Goal: Task Accomplishment & Management: Manage account settings

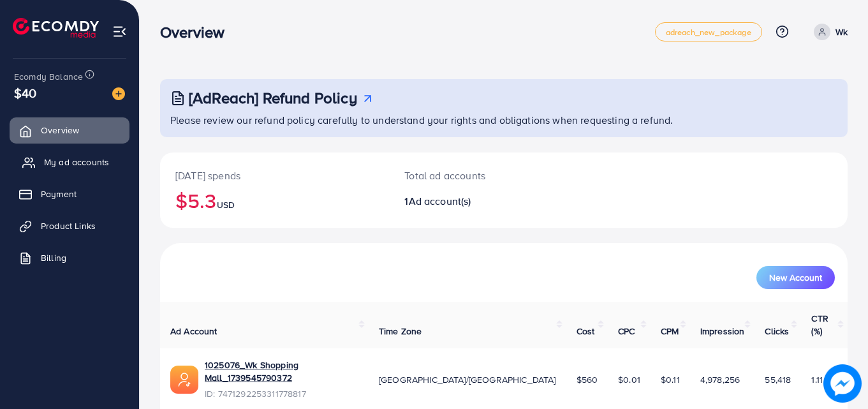
click at [83, 164] on span "My ad accounts" at bounding box center [76, 162] width 65 height 13
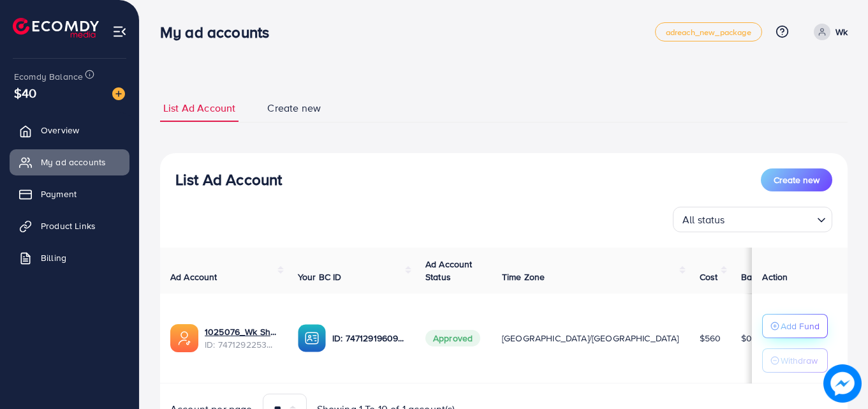
click at [791, 327] on p "Add Fund" at bounding box center [799, 325] width 39 height 15
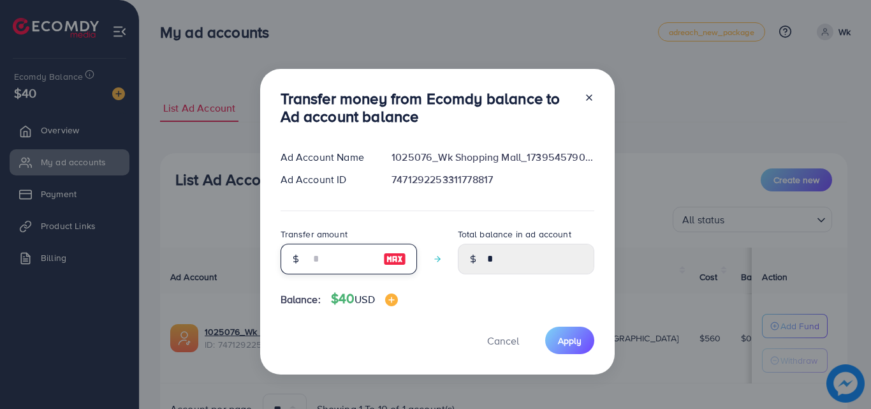
click at [322, 263] on input "number" at bounding box center [342, 258] width 64 height 31
type input "*"
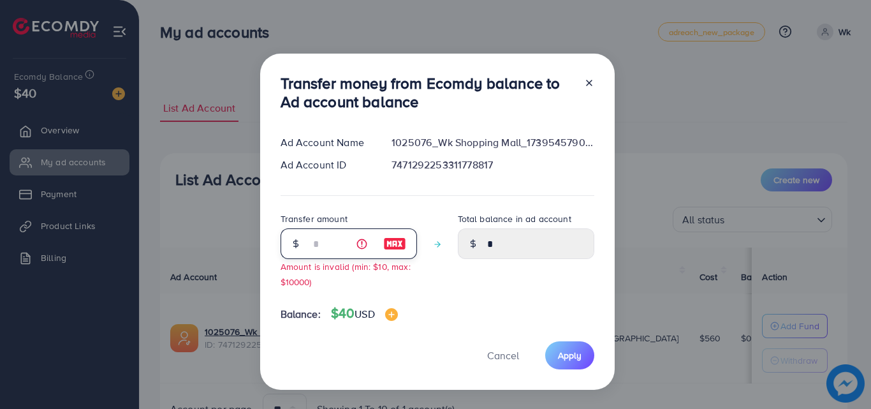
type input "****"
type input "**"
type input "*****"
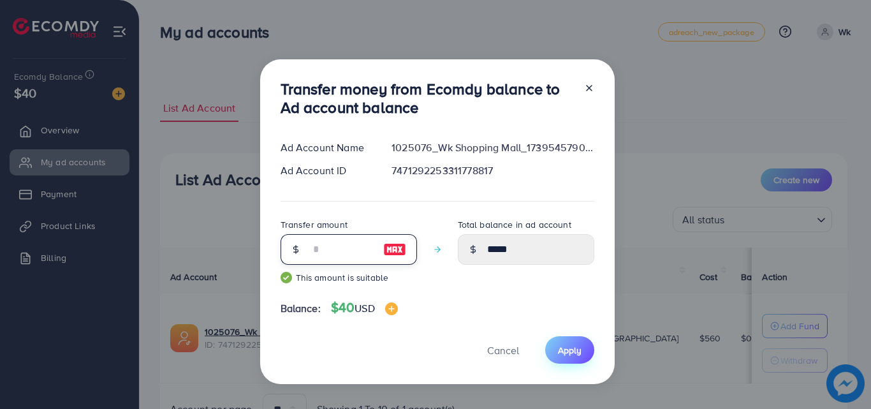
type input "**"
click at [561, 344] on span "Apply" at bounding box center [570, 350] width 24 height 13
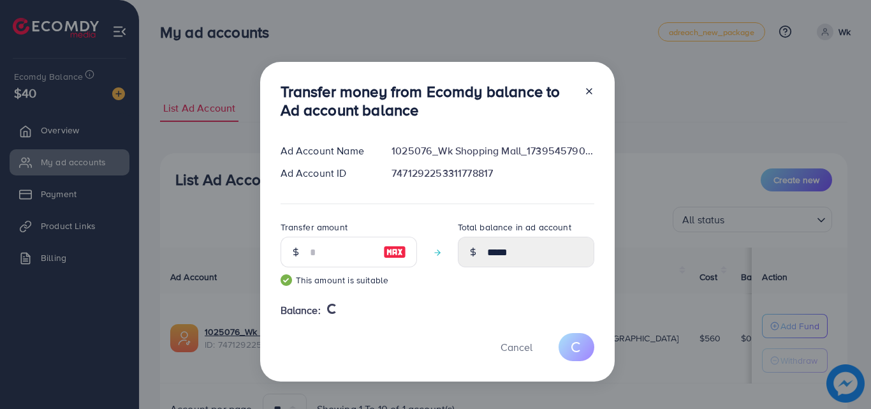
type input "*"
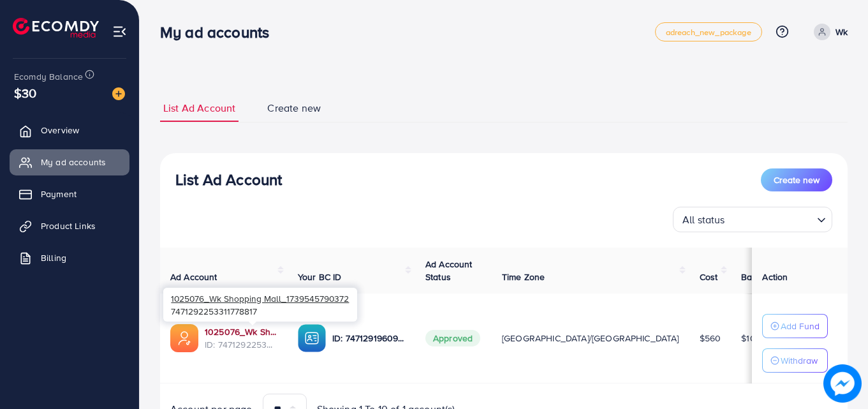
click at [259, 330] on link "1025076_Wk Shopping Mall_1739545790372" at bounding box center [241, 331] width 73 height 13
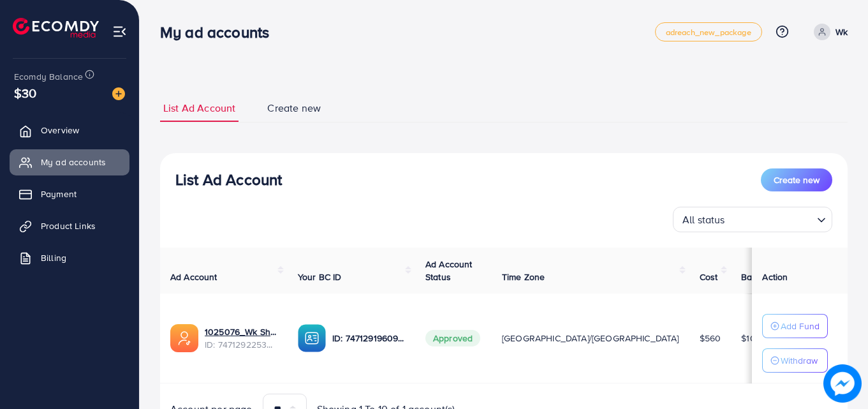
drag, startPoint x: 259, startPoint y: 330, endPoint x: 451, endPoint y: 90, distance: 307.5
click at [453, 94] on ul "List Ad Account Create new" at bounding box center [503, 108] width 687 height 28
click at [251, 325] on div at bounding box center [253, 323] width 8 height 4
click at [78, 224] on span "Product Links" at bounding box center [71, 225] width 55 height 13
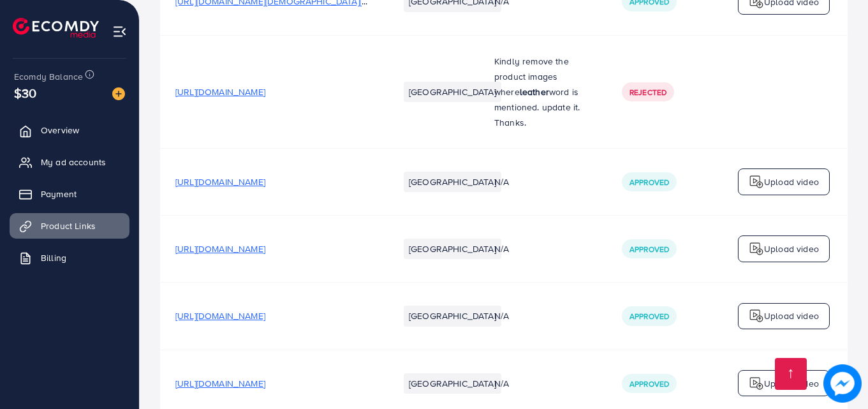
scroll to position [660, 0]
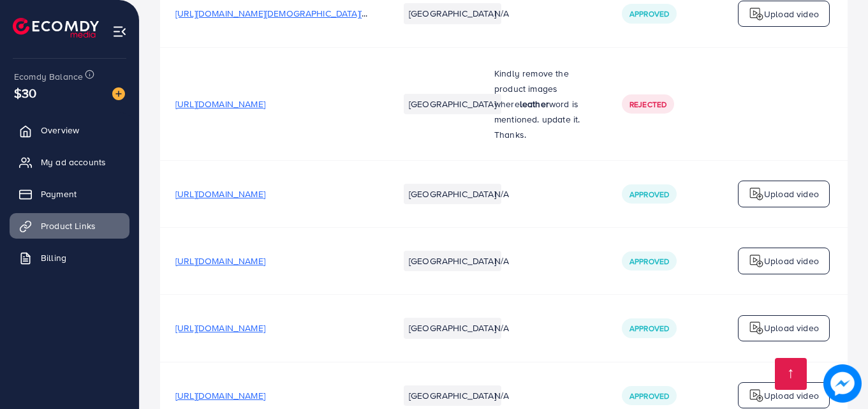
click at [265, 328] on span "[URL][DOMAIN_NAME]" at bounding box center [220, 327] width 90 height 13
click at [282, 273] on td "[URL][DOMAIN_NAME]" at bounding box center [271, 260] width 223 height 67
click at [265, 262] on span "[URL][DOMAIN_NAME]" at bounding box center [220, 260] width 90 height 13
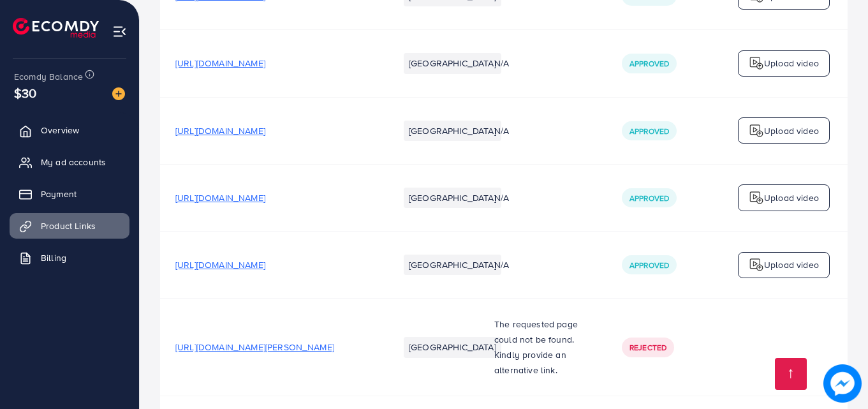
scroll to position [1043, 0]
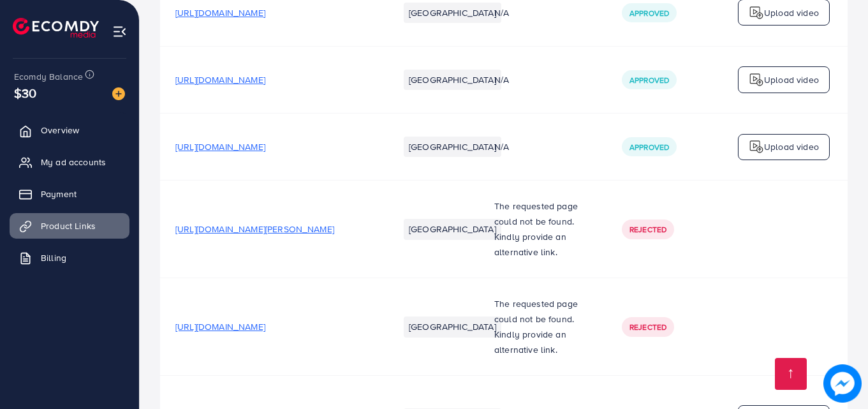
click at [265, 82] on span "[URL][DOMAIN_NAME]" at bounding box center [220, 79] width 90 height 13
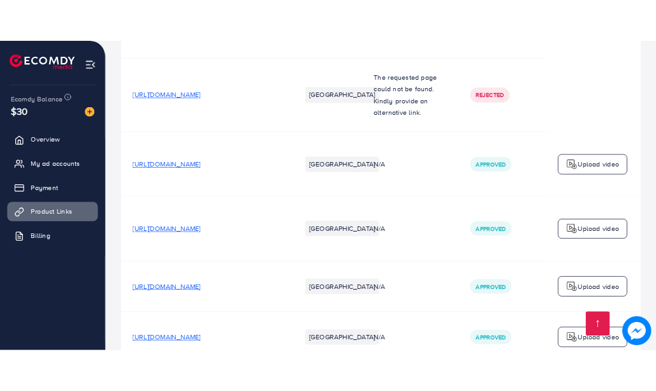
scroll to position [1170, 0]
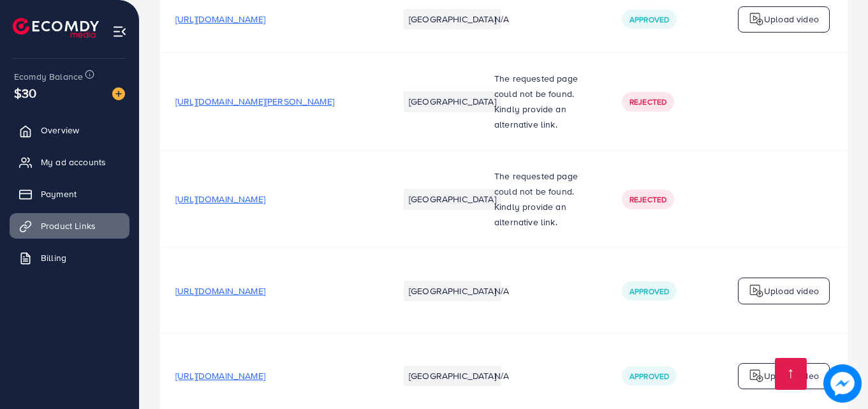
click at [265, 293] on span "[URL][DOMAIN_NAME]" at bounding box center [220, 290] width 90 height 13
